Goal: Find contact information: Find contact information

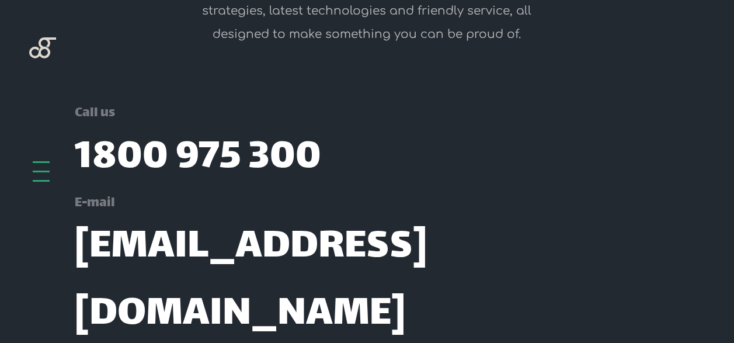
scroll to position [4135, 0]
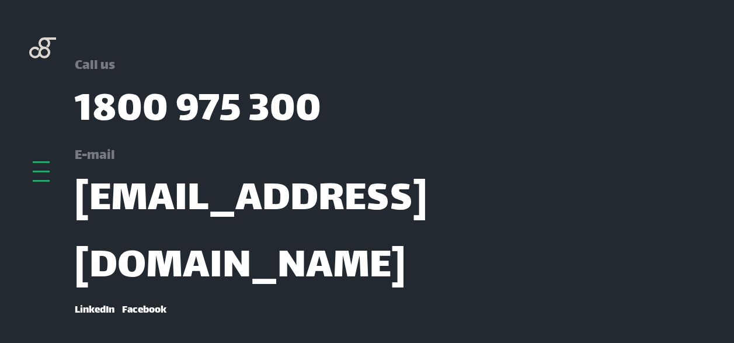
click at [42, 163] on div at bounding box center [41, 162] width 17 height 2
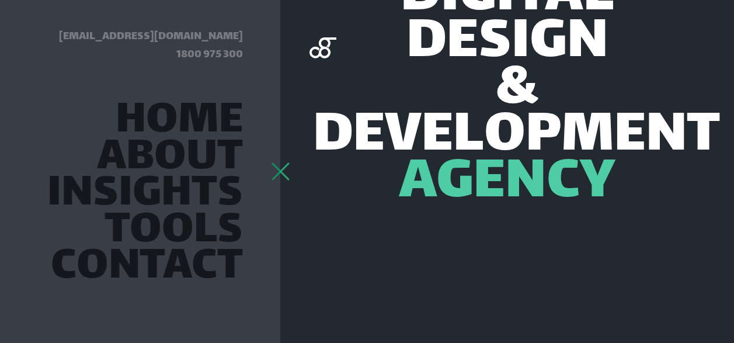
scroll to position [0, 0]
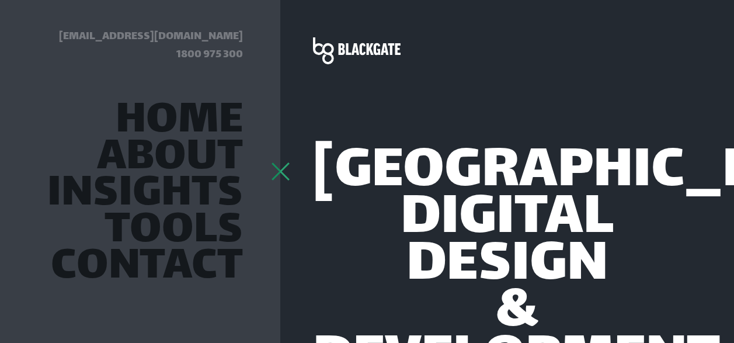
click at [278, 163] on div at bounding box center [280, 162] width 17 height 2
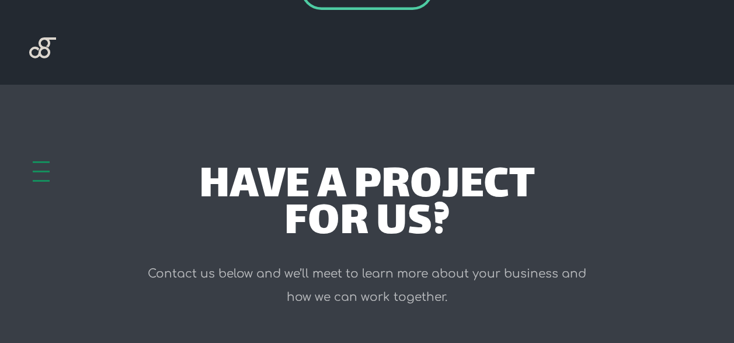
scroll to position [3212, 0]
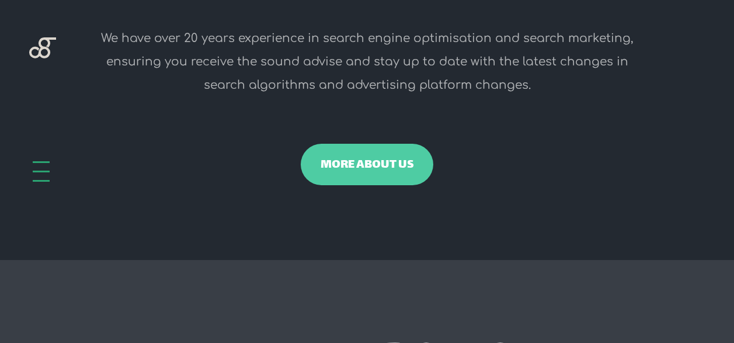
click at [335, 184] on link "more about us" at bounding box center [367, 165] width 133 height 42
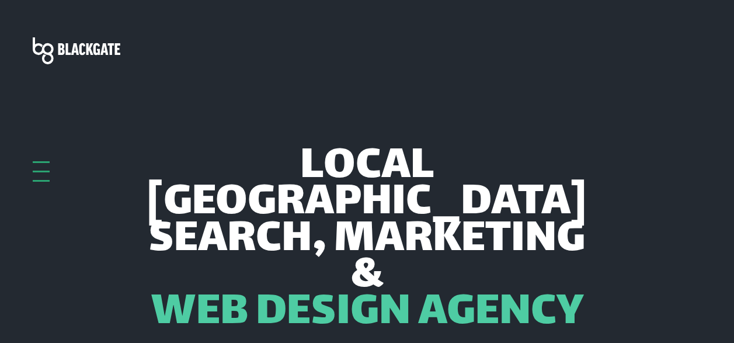
click at [41, 174] on div at bounding box center [41, 171] width 17 height 20
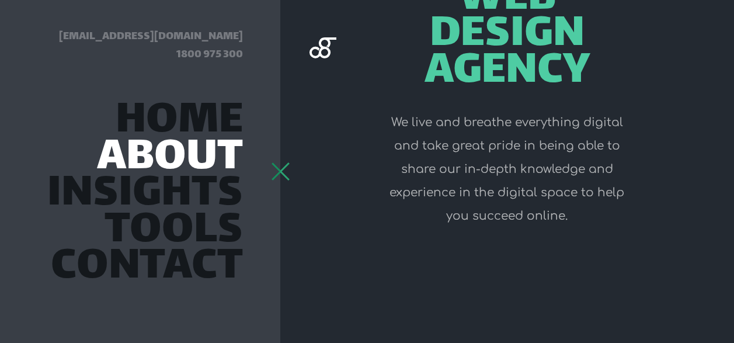
scroll to position [584, 0]
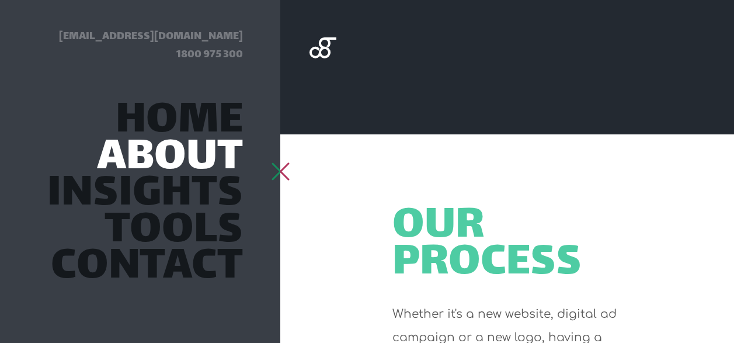
click at [196, 154] on link "About" at bounding box center [170, 159] width 146 height 32
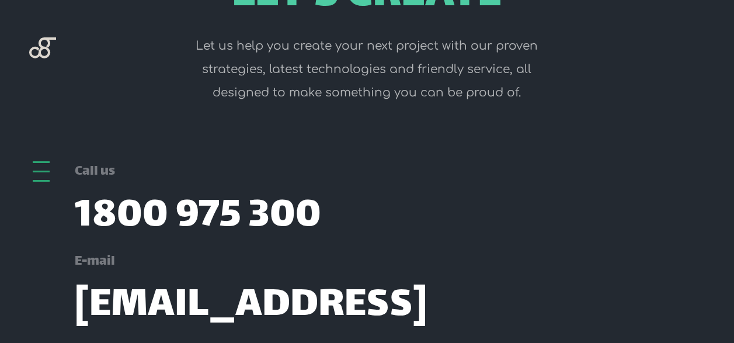
scroll to position [4135, 0]
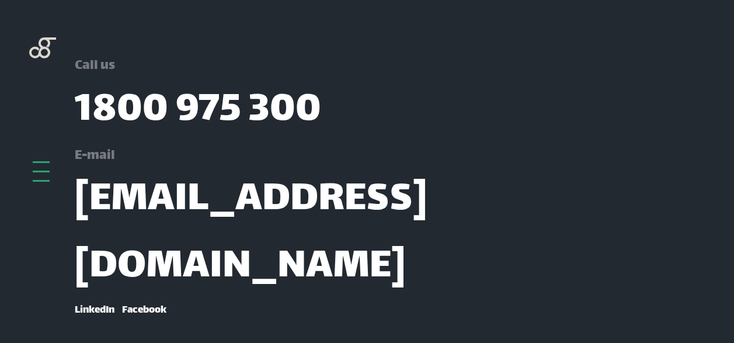
click at [38, 176] on div at bounding box center [41, 171] width 17 height 20
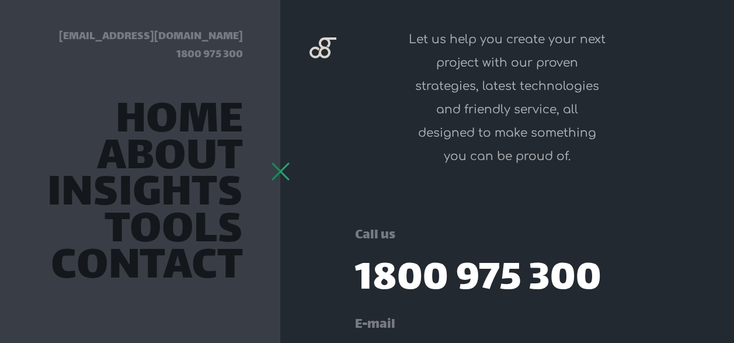
scroll to position [5122, 0]
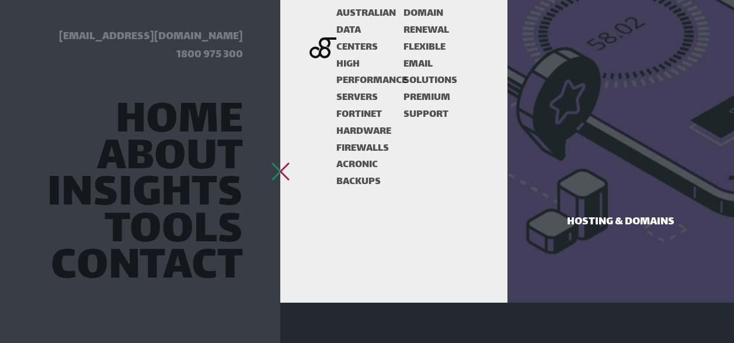
scroll to position [3428, 0]
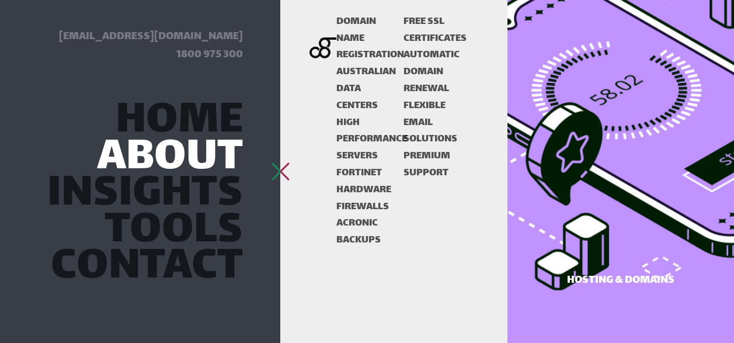
click at [164, 155] on link "About" at bounding box center [170, 159] width 146 height 32
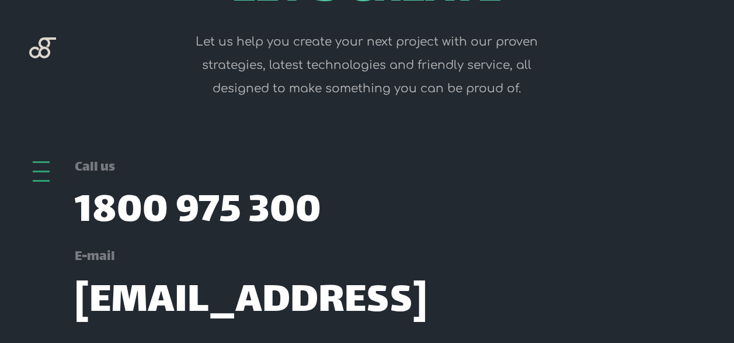
scroll to position [1975, 0]
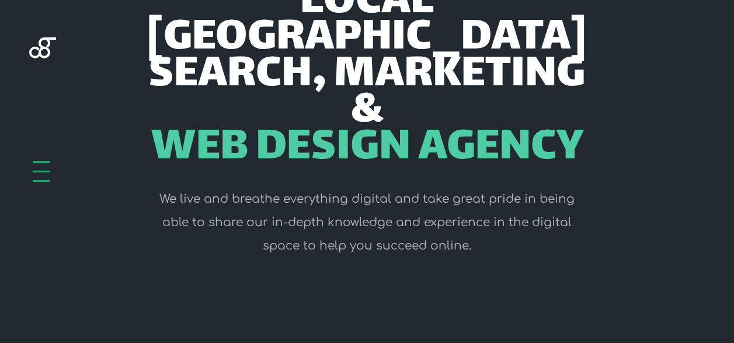
scroll to position [0, 0]
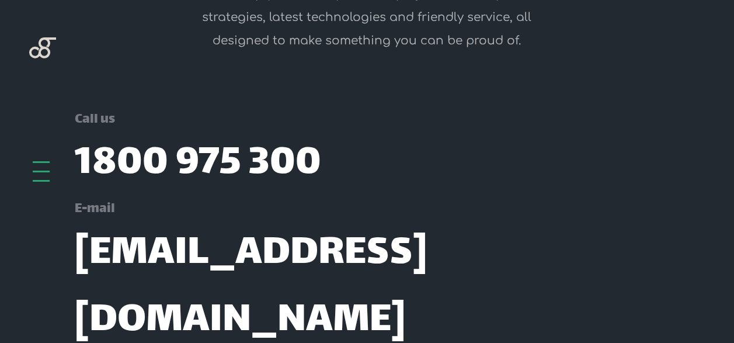
scroll to position [1625, 0]
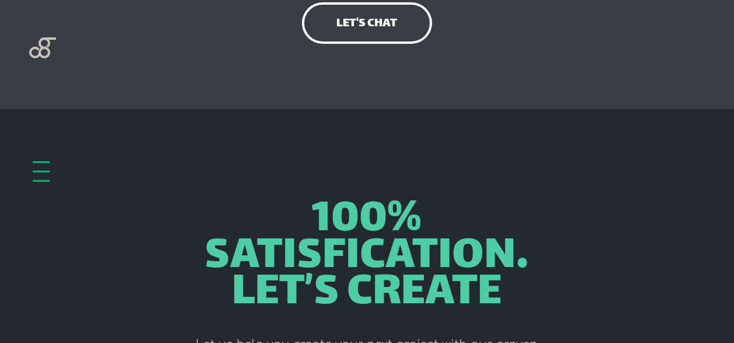
click at [39, 169] on div at bounding box center [41, 171] width 17 height 20
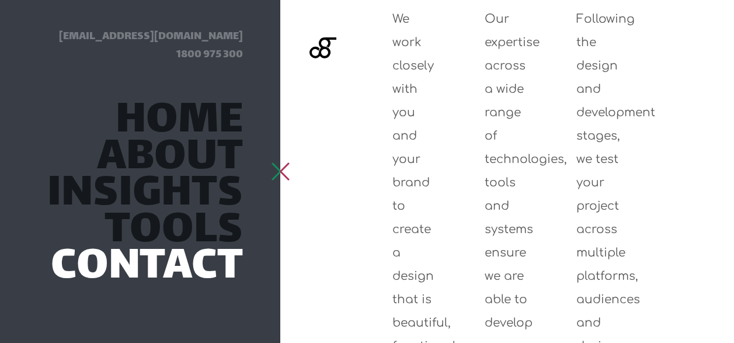
click at [121, 264] on link "Contact" at bounding box center [147, 268] width 192 height 32
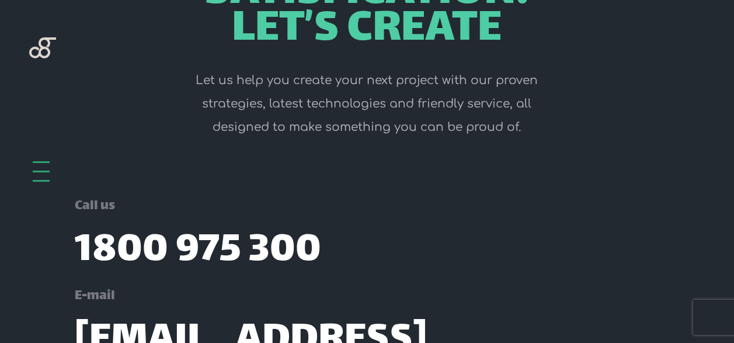
scroll to position [2185, 0]
